Goal: Task Accomplishment & Management: Complete application form

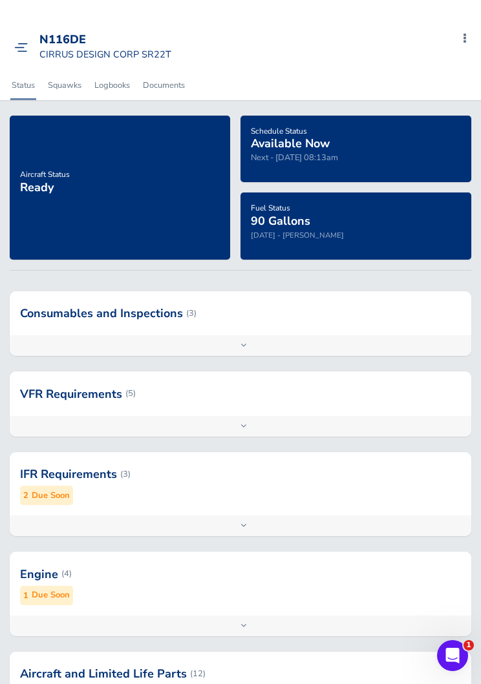
click at [29, 41] on link at bounding box center [24, 46] width 20 height 13
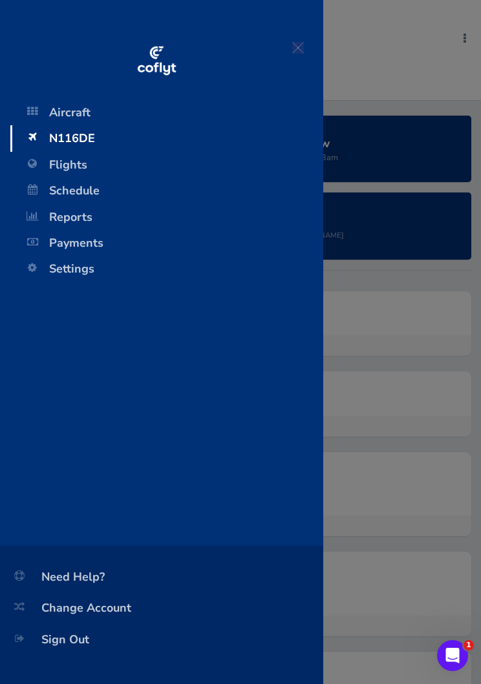
click at [53, 196] on span "Schedule" at bounding box center [166, 191] width 287 height 26
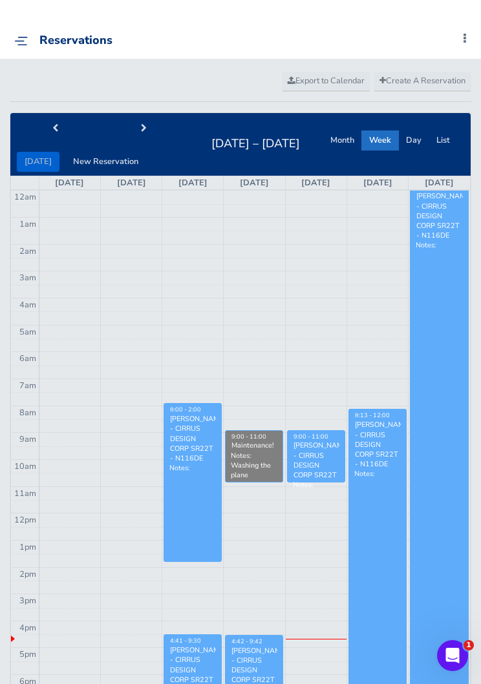
click at [17, 31] on div "Reservations Add Squawk Add Flight Add Reservation M Profile Settings Account U…" at bounding box center [245, 41] width 472 height 36
click at [23, 41] on img at bounding box center [21, 41] width 14 height 10
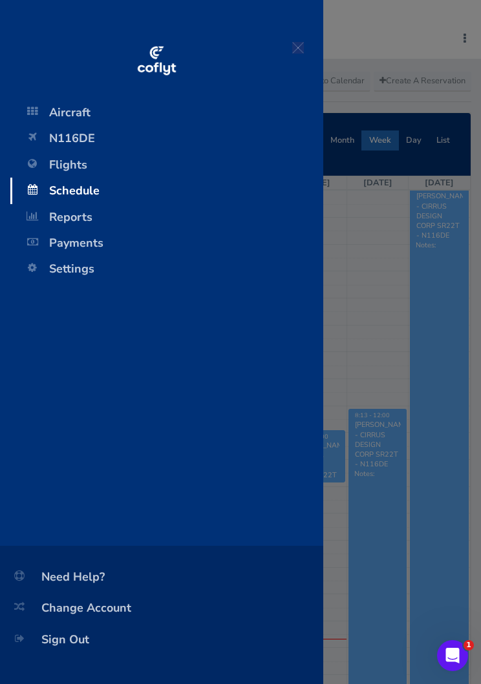
click at [47, 169] on span "Flights" at bounding box center [166, 165] width 287 height 26
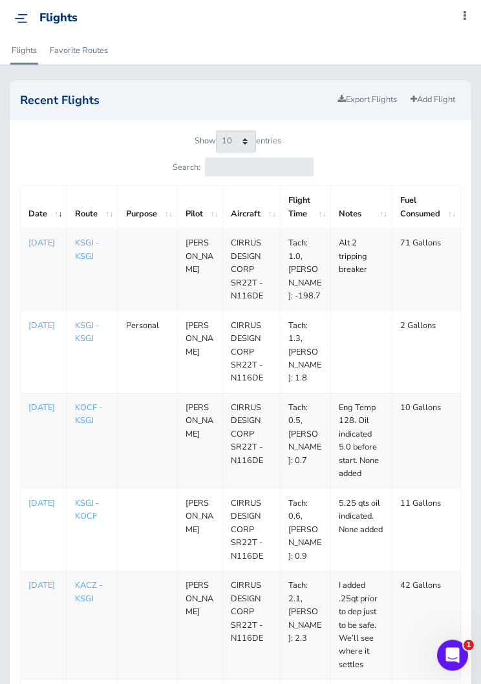
scroll to position [23, 0]
click at [36, 332] on p "[DATE]" at bounding box center [43, 325] width 30 height 13
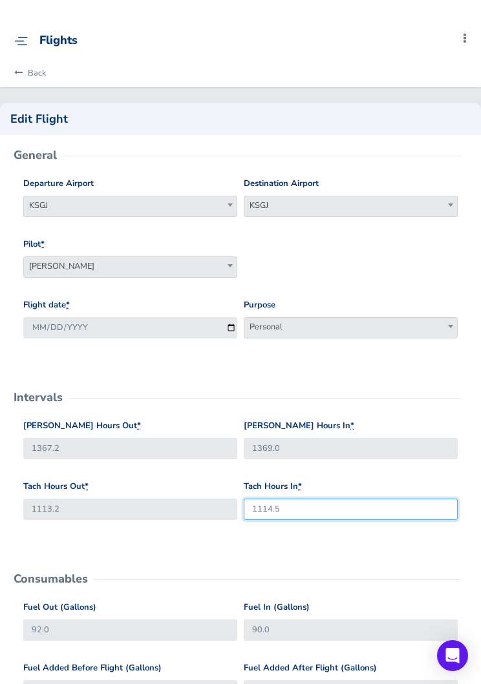
click at [379, 500] on input "1114.5" at bounding box center [351, 509] width 214 height 21
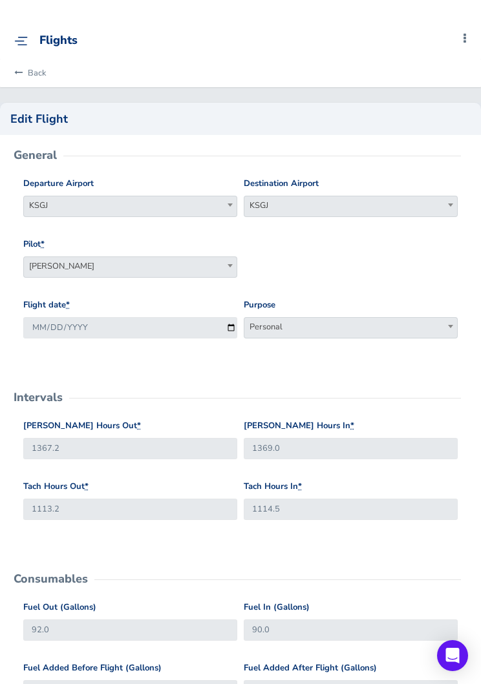
click at [32, 69] on link "Back" at bounding box center [28, 73] width 36 height 28
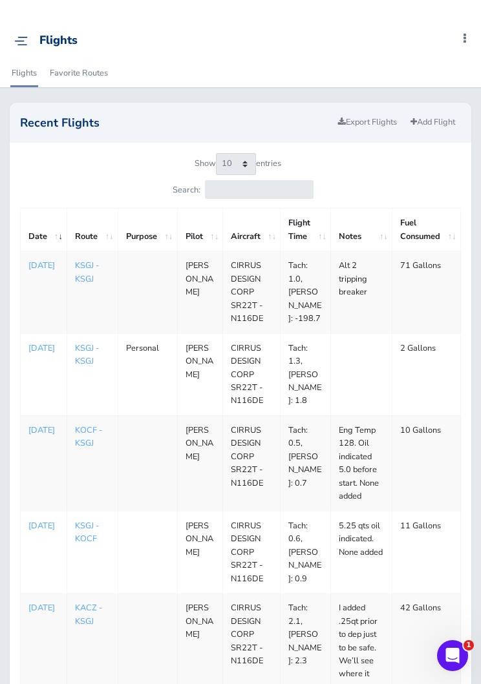
click at [439, 129] on link "Add Flight" at bounding box center [433, 122] width 56 height 19
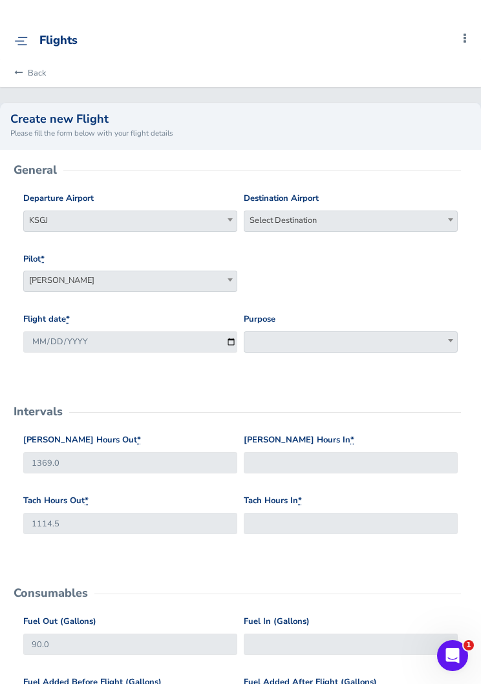
click at [401, 200] on div "Destination Airport Select Destination Select Destination" at bounding box center [351, 212] width 214 height 40
click at [26, 79] on link "Back" at bounding box center [28, 73] width 36 height 28
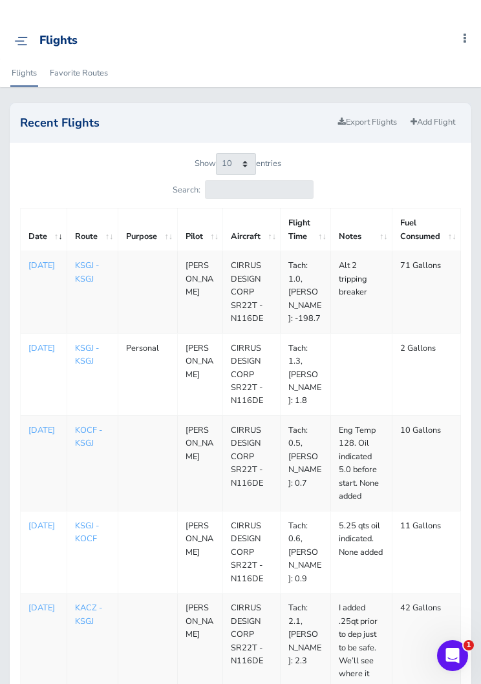
click at [79, 352] on link "KSGJ - KSGJ" at bounding box center [87, 355] width 24 height 25
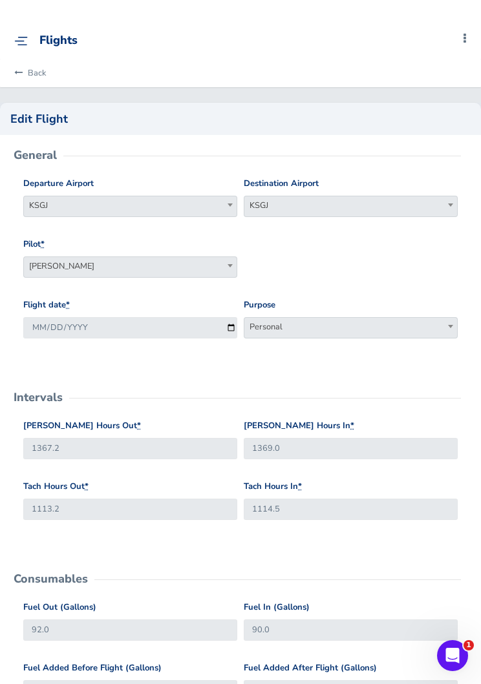
click at [32, 76] on link "Back" at bounding box center [28, 73] width 36 height 28
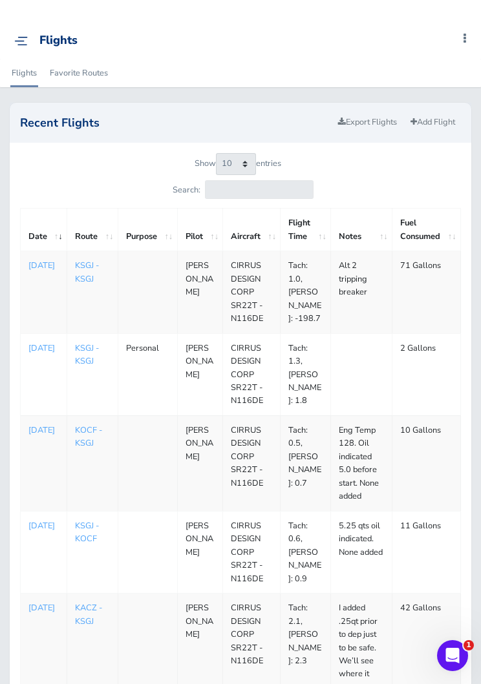
click at [431, 122] on link "Add Flight" at bounding box center [433, 122] width 56 height 19
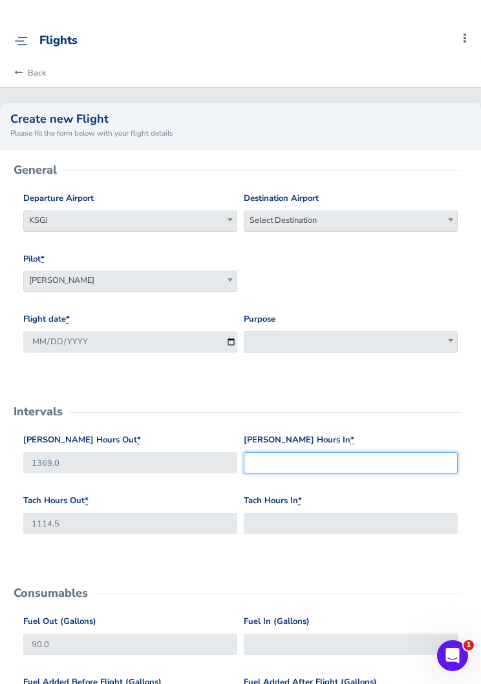
click at [277, 465] on input "Hobbs Hours In *" at bounding box center [351, 462] width 214 height 21
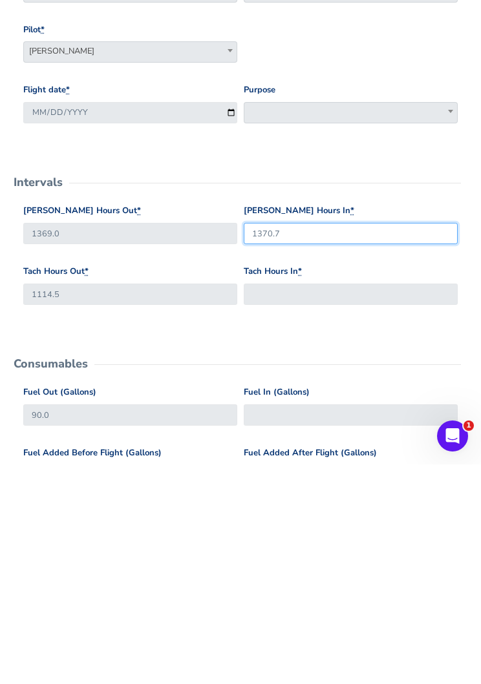
type input "1370.7"
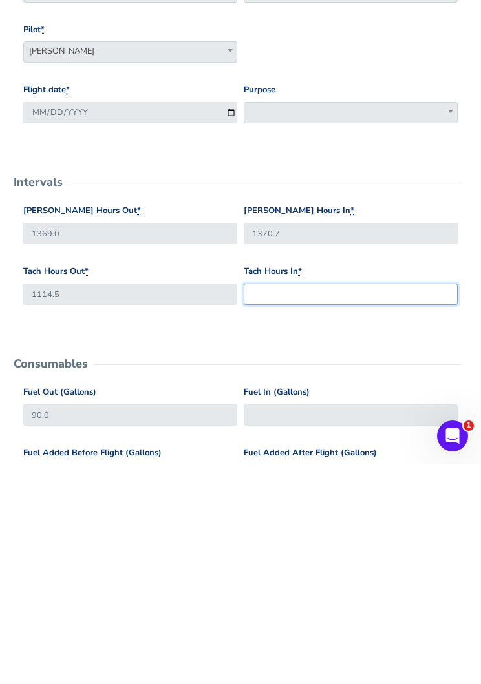
click at [266, 503] on input "Tach Hours In *" at bounding box center [351, 513] width 214 height 21
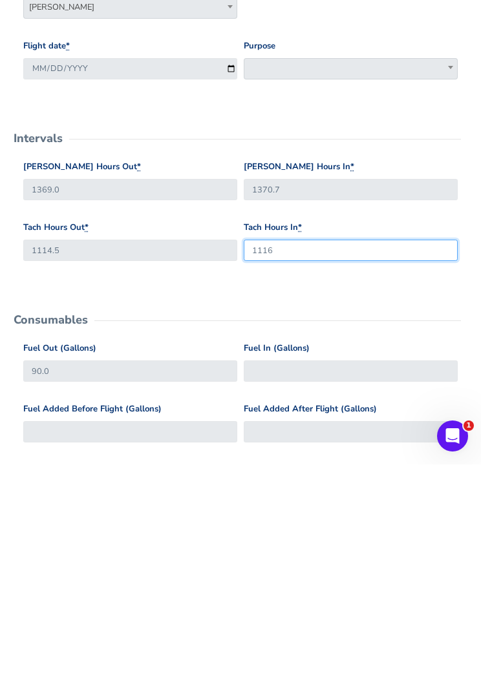
scroll to position [58, 0]
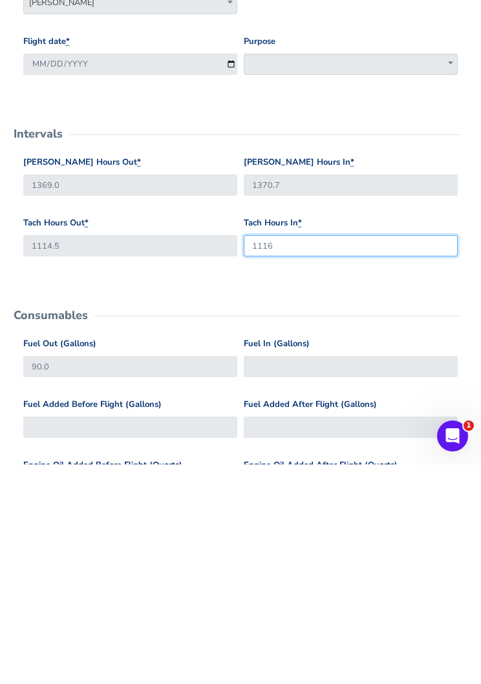
type input "1116"
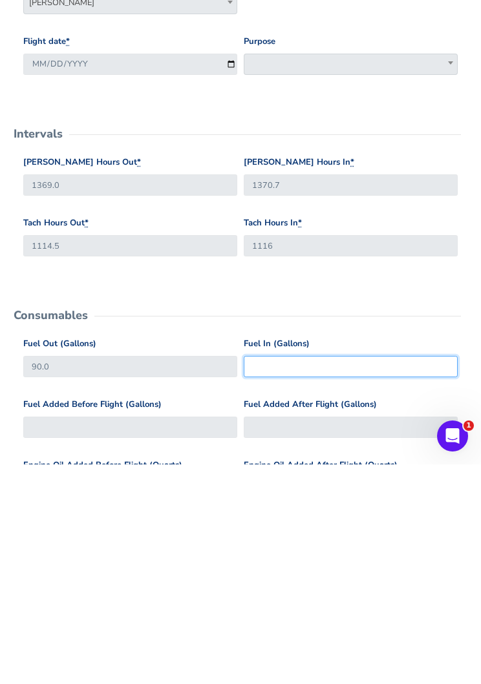
click at [273, 576] on input "Fuel In (Gallons)" at bounding box center [351, 586] width 214 height 21
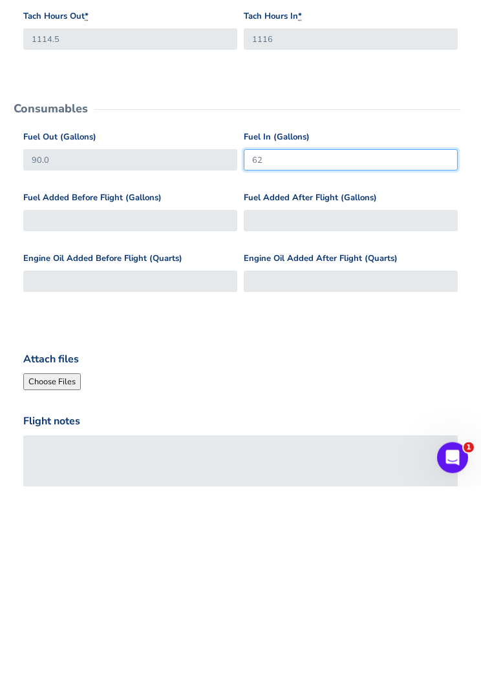
scroll to position [287, 0]
type input "62"
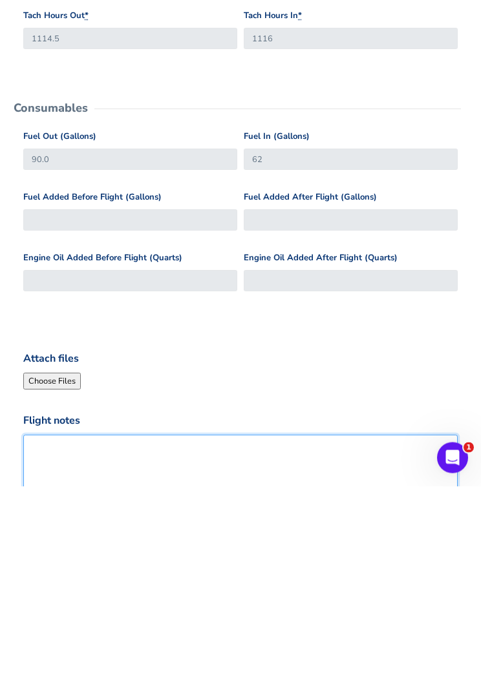
click at [118, 633] on textarea "Flight notes" at bounding box center [240, 668] width 434 height 71
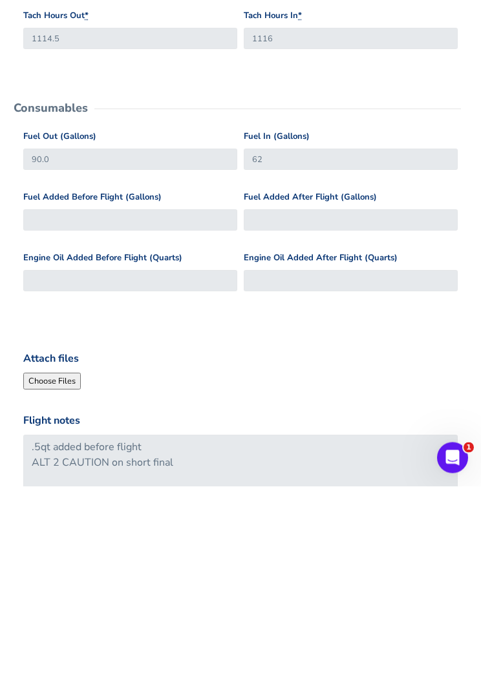
scroll to position [403, 0]
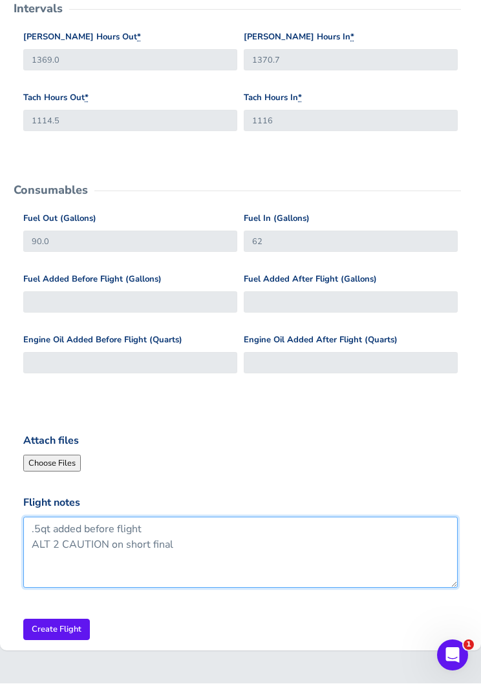
type textarea ".5qt added before flight ALT 2 CAUTION on short final"
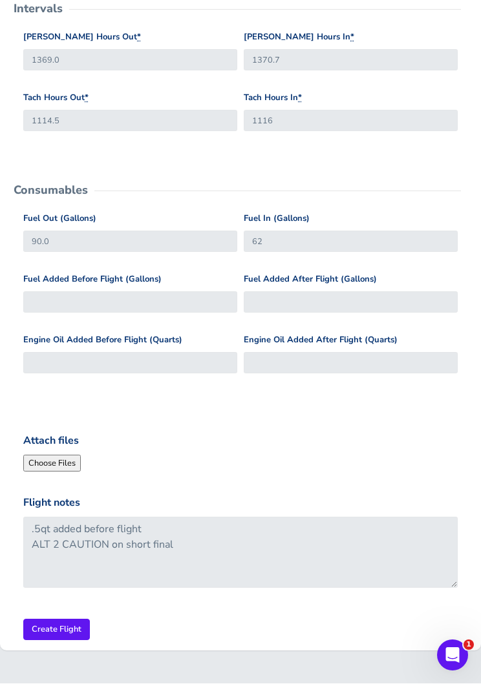
click at [71, 622] on input "Create Flight" at bounding box center [56, 630] width 67 height 21
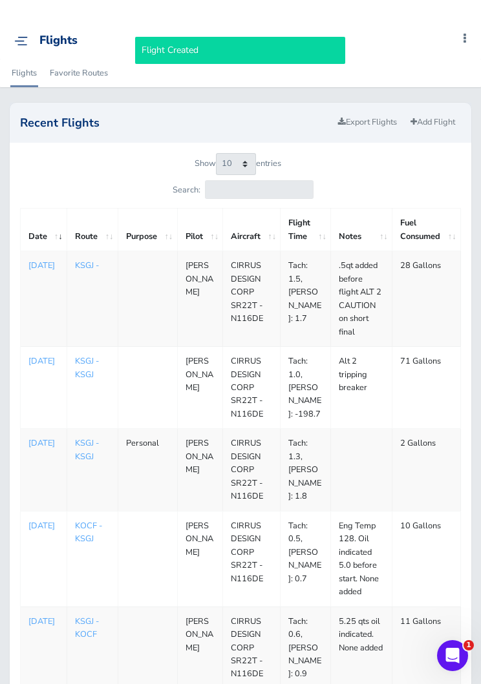
click at [43, 266] on p "Sep 04, 2025" at bounding box center [43, 265] width 30 height 13
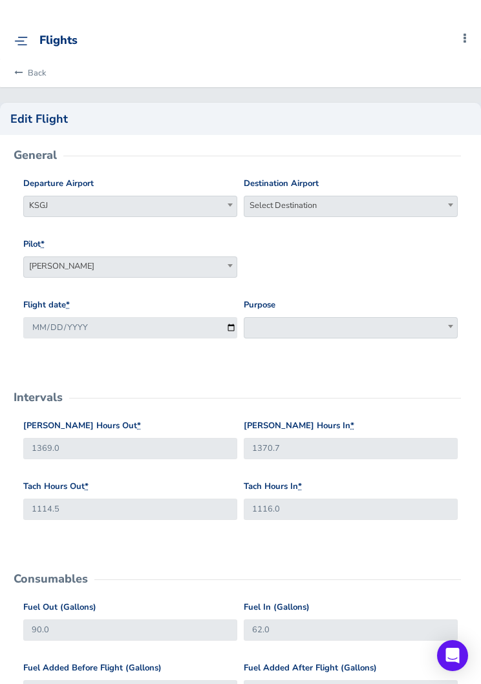
click at [404, 207] on span "Select Destination" at bounding box center [350, 205] width 213 height 18
click at [405, 224] on input "search" at bounding box center [350, 228] width 207 height 19
type input "kfxe"
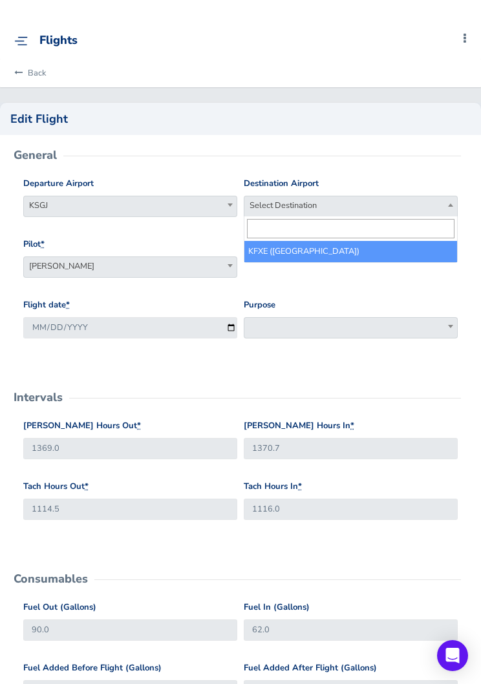
select select "KFXE"
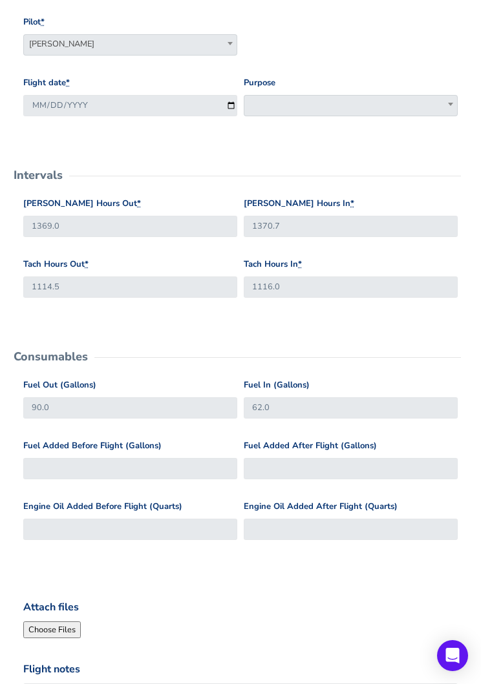
scroll to position [582, 0]
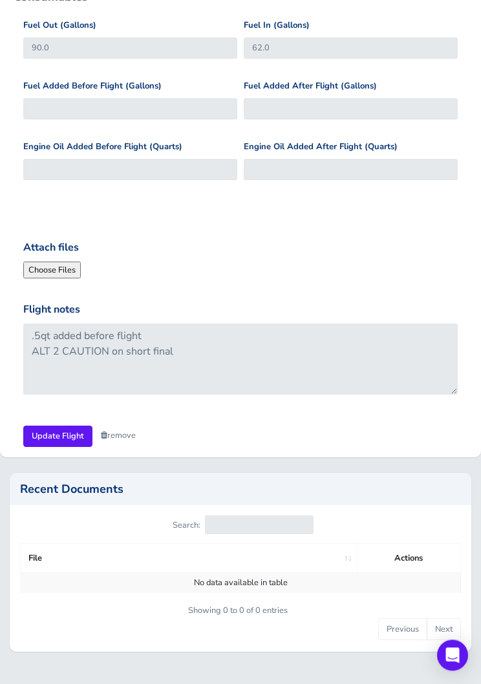
click at [74, 427] on input "Update Flight" at bounding box center [57, 437] width 69 height 21
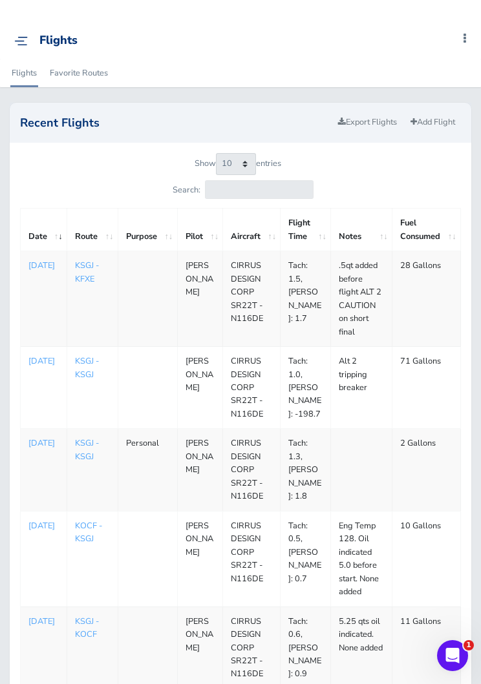
click at [444, 120] on link "Add Flight" at bounding box center [433, 122] width 56 height 19
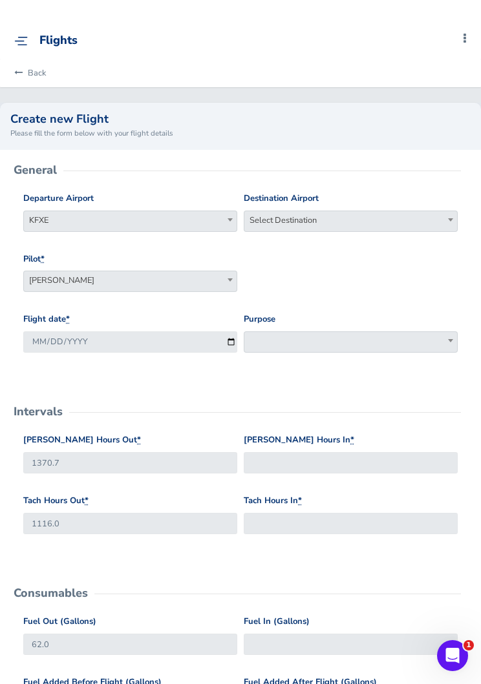
click at [401, 217] on span "Select Destination" at bounding box center [350, 220] width 213 height 18
click at [413, 242] on input "search" at bounding box center [350, 242] width 207 height 19
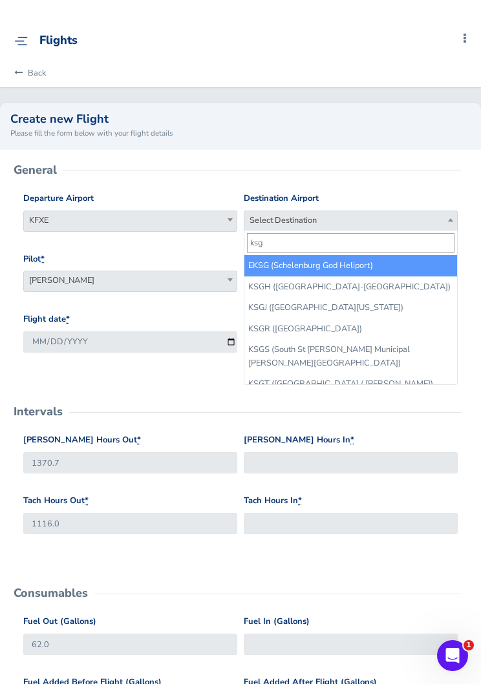
type input "ksgj"
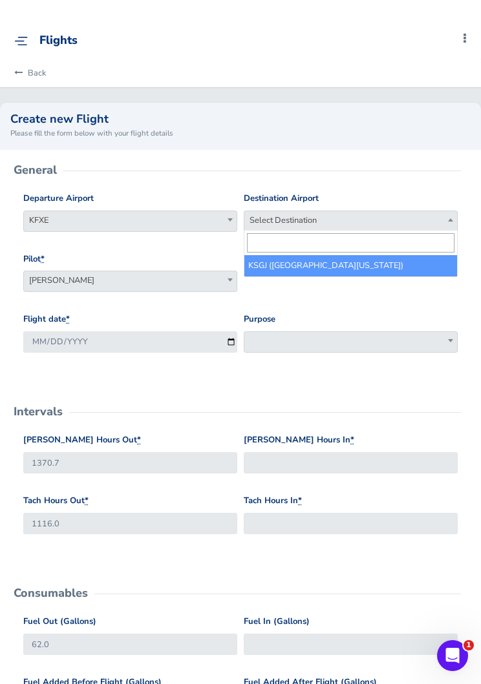
select select "KSGJ"
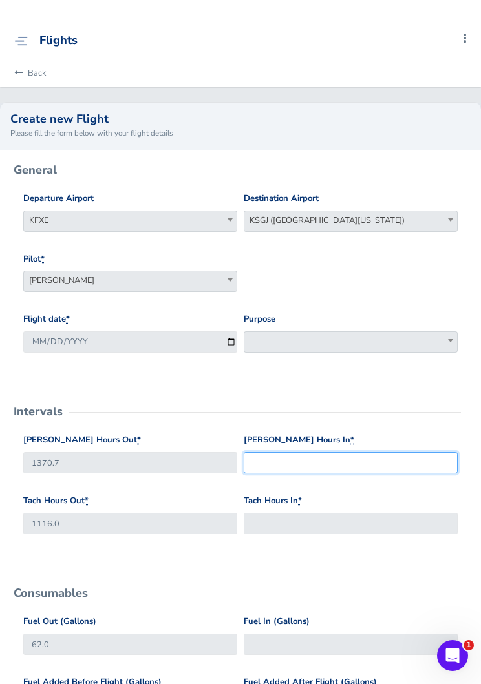
click at [374, 465] on input "Hobbs Hours In *" at bounding box center [351, 462] width 214 height 21
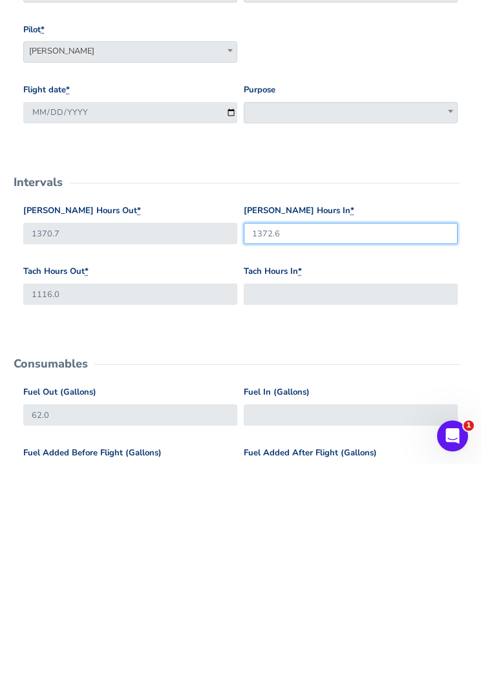
type input "1372.6"
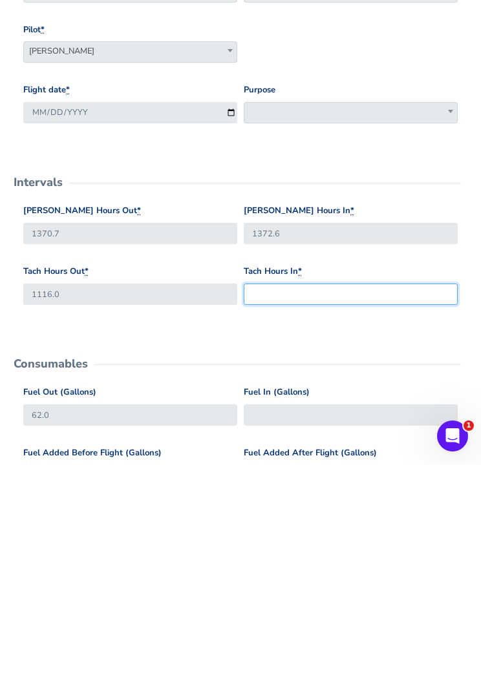
click at [406, 503] on input "Tach Hours In *" at bounding box center [351, 513] width 214 height 21
type input "1117.5"
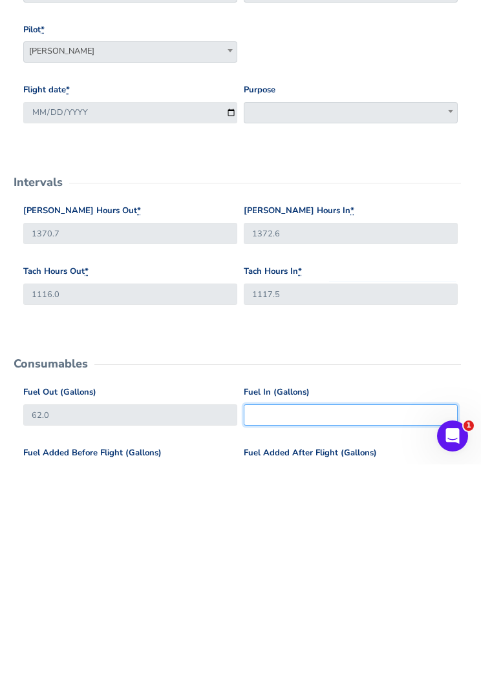
click at [361, 624] on input "Fuel In (Gallons)" at bounding box center [351, 634] width 214 height 21
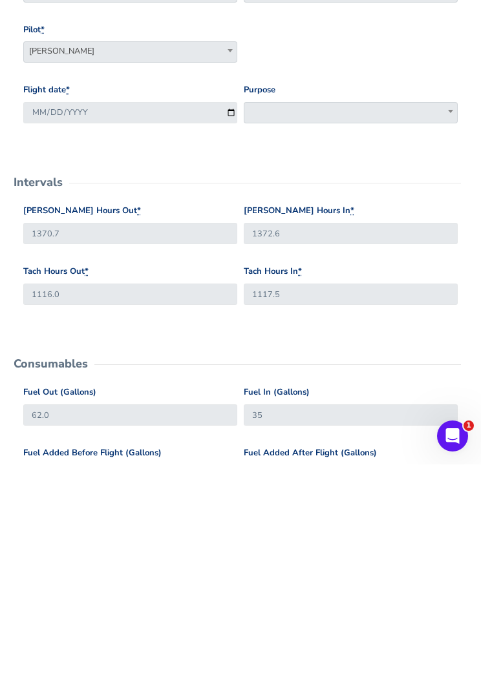
scroll to position [230, 0]
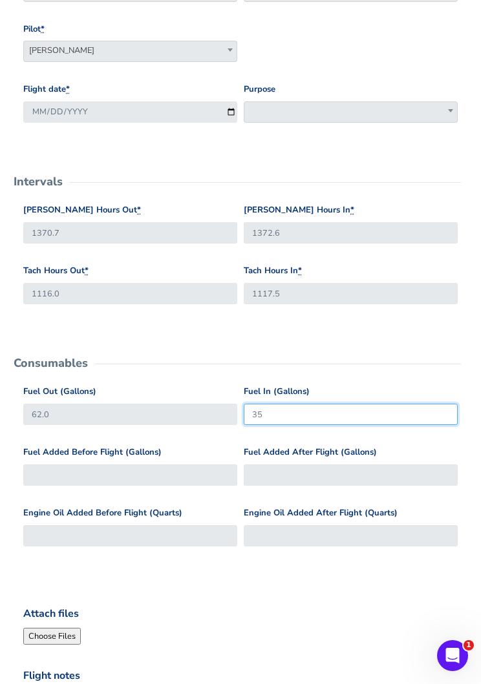
type input "35"
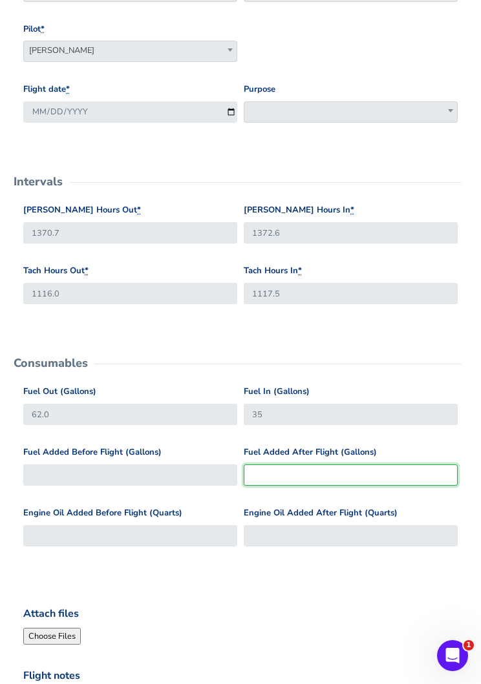
click at [358, 468] on input "Fuel Added After Flight (Gallons)" at bounding box center [351, 475] width 214 height 21
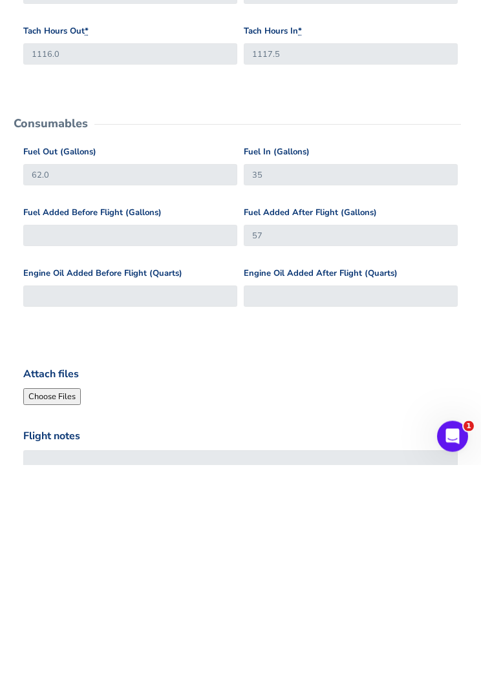
scroll to position [425, 0]
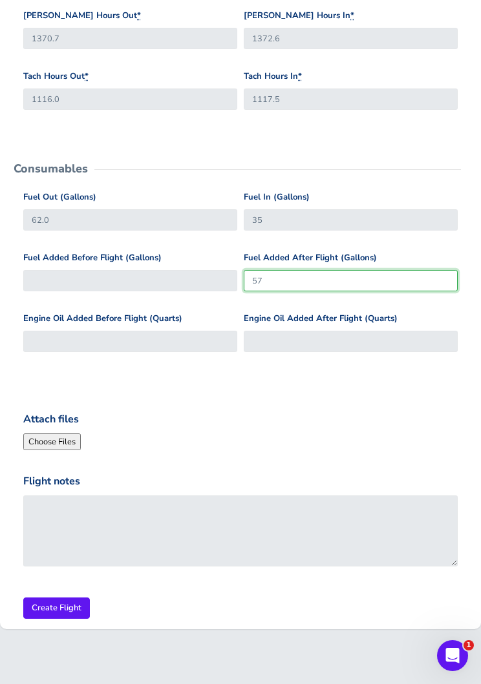
type input "57"
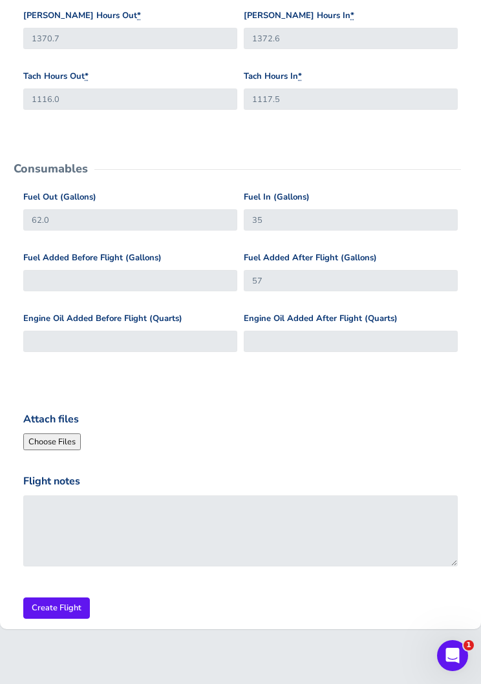
click at [67, 608] on input "Create Flight" at bounding box center [56, 608] width 67 height 21
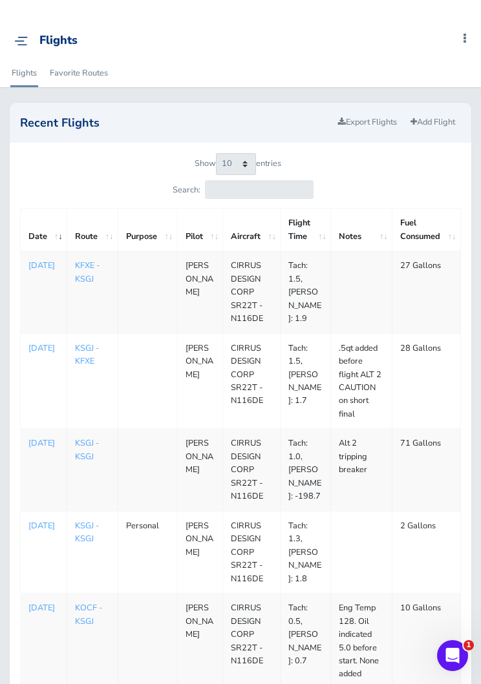
click at [49, 450] on p "[DATE]" at bounding box center [43, 443] width 30 height 13
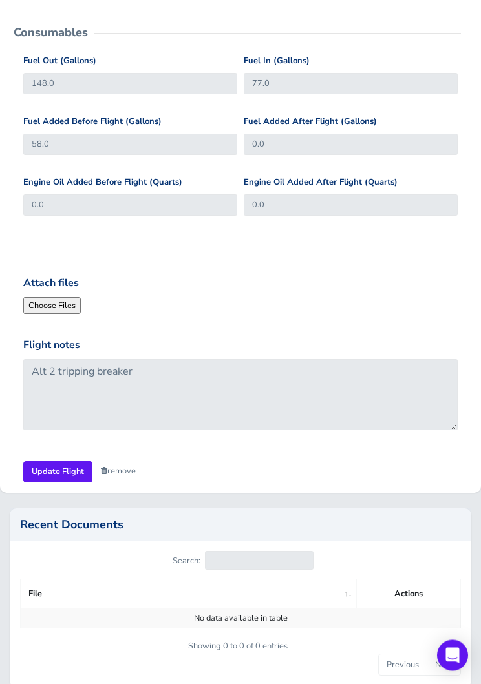
scroll to position [567, 0]
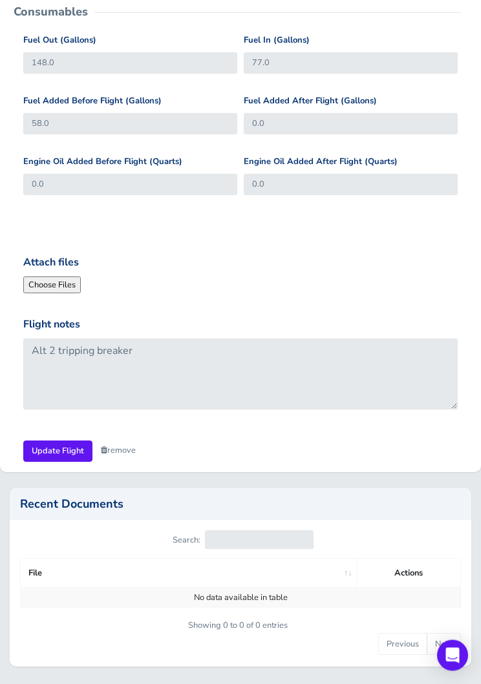
click at [123, 445] on link "remove" at bounding box center [118, 451] width 35 height 12
click at [138, 451] on link "Are you sure?" at bounding box center [132, 451] width 63 height 19
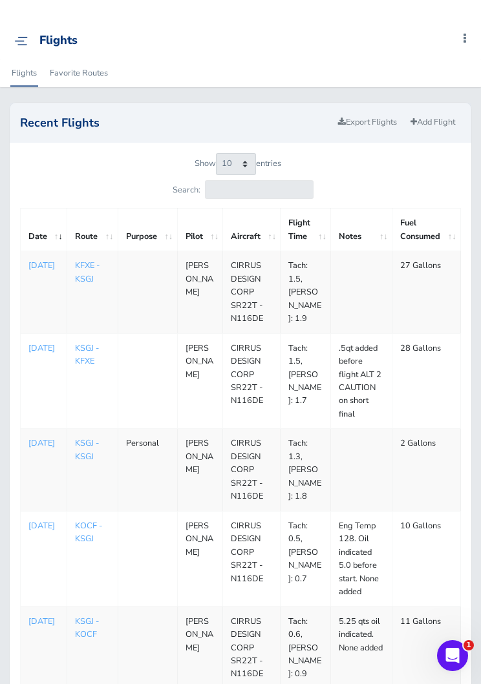
click at [443, 125] on link "Add Flight" at bounding box center [433, 122] width 56 height 19
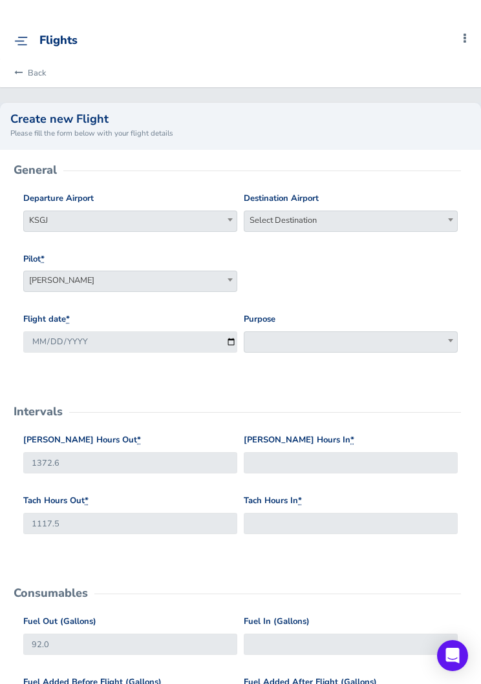
click at [343, 222] on span "Select Destination" at bounding box center [350, 220] width 213 height 18
click at [400, 242] on input "search" at bounding box center [350, 242] width 207 height 19
type input "kfxe"
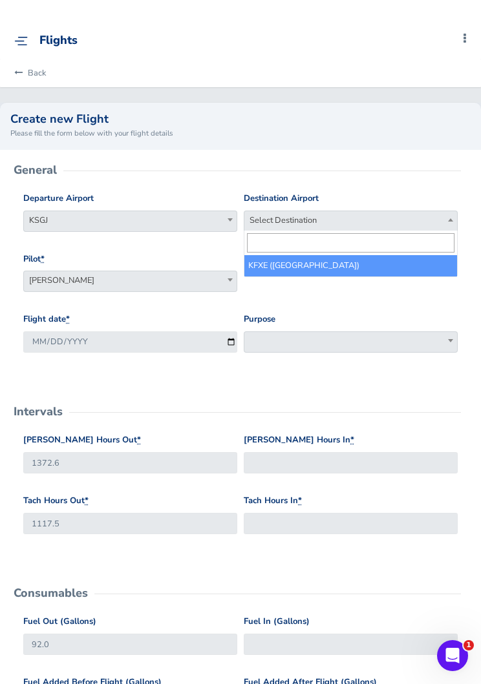
select select "KFXE"
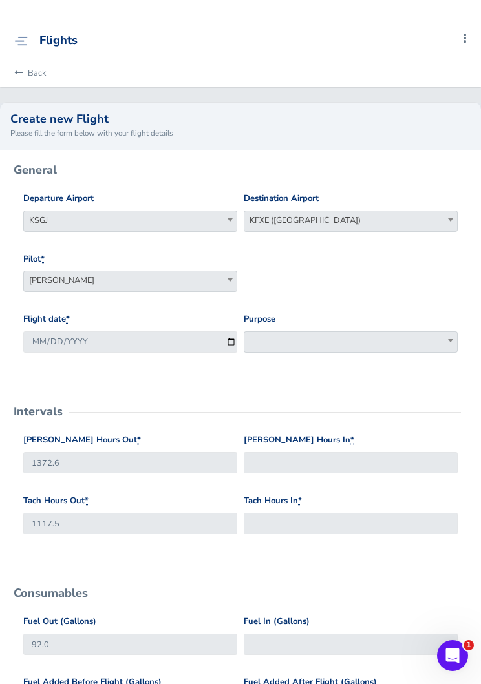
click at [213, 277] on span "[PERSON_NAME]" at bounding box center [130, 280] width 213 height 18
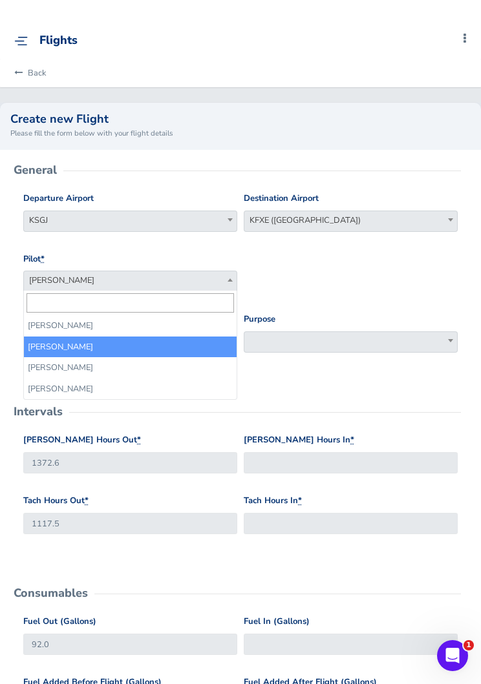
select select "14797"
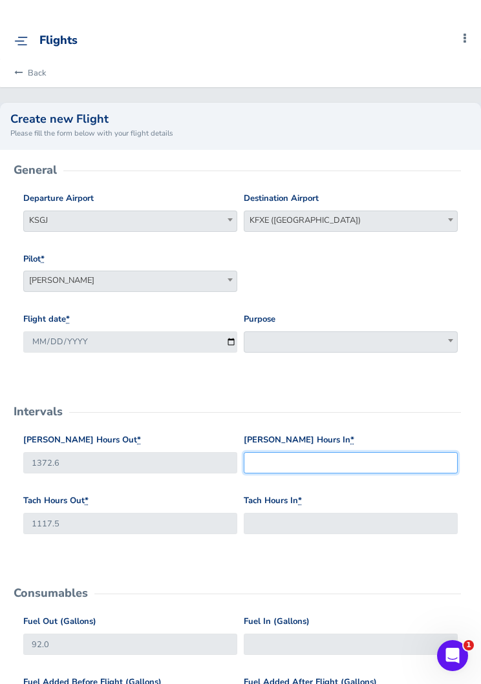
click at [382, 454] on input "Hobbs Hours In *" at bounding box center [351, 462] width 214 height 21
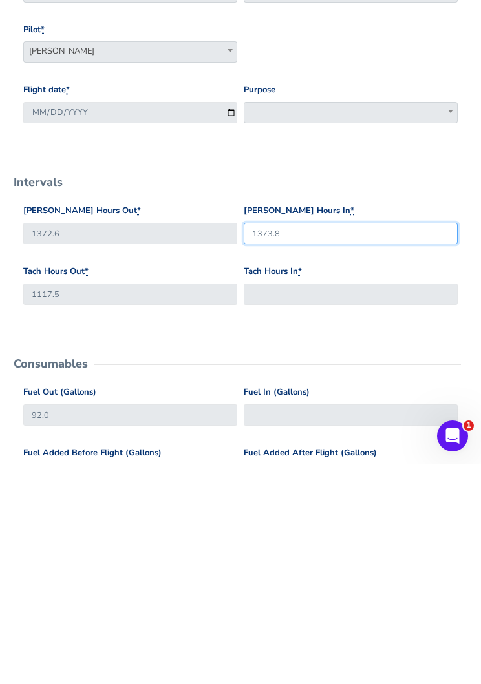
type input "1373.8"
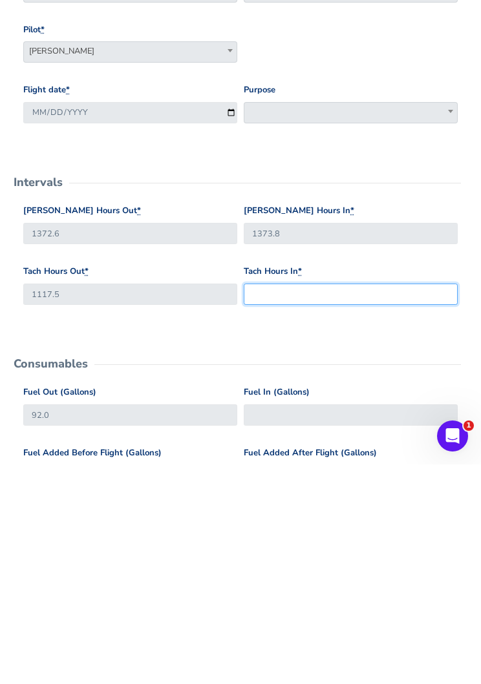
click at [359, 503] on input "Tach Hours In *" at bounding box center [351, 513] width 214 height 21
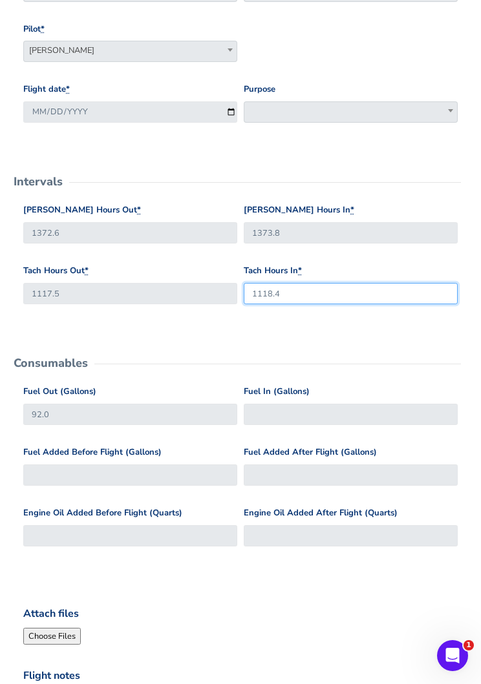
type input "1118.4"
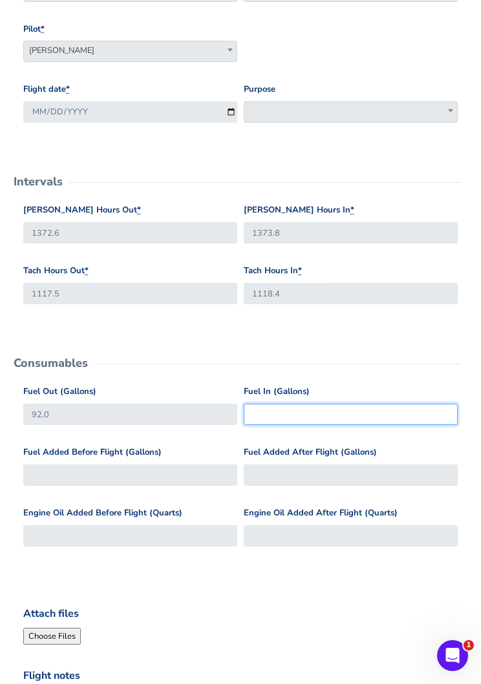
click at [339, 412] on input "Fuel In (Gallons)" at bounding box center [351, 414] width 214 height 21
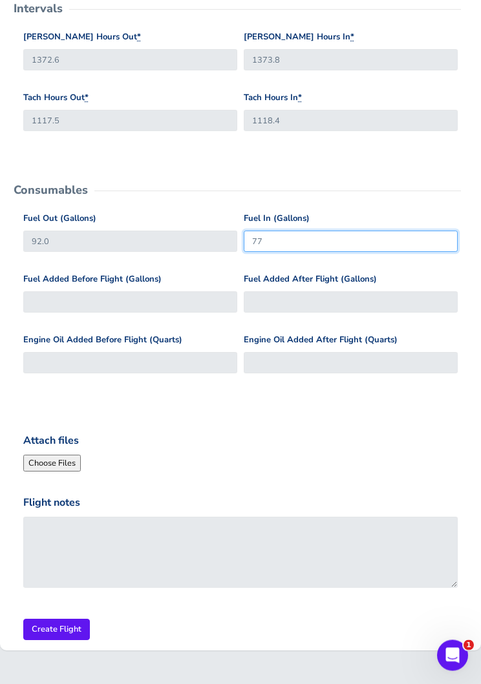
type input "77"
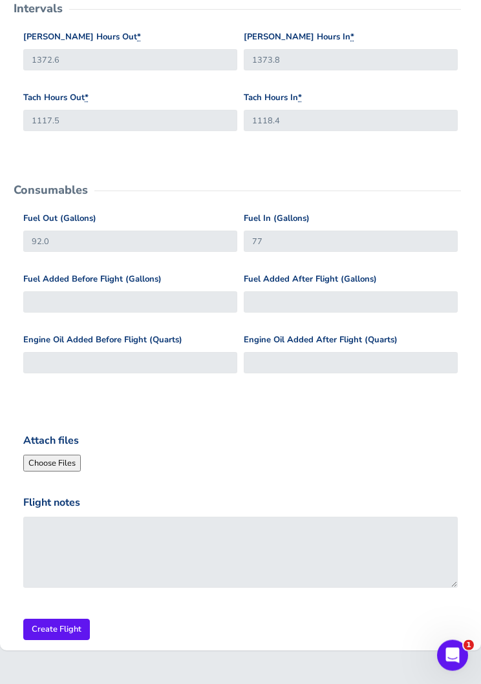
click at [80, 632] on input "Create Flight" at bounding box center [56, 630] width 67 height 21
